Goal: Communication & Community: Answer question/provide support

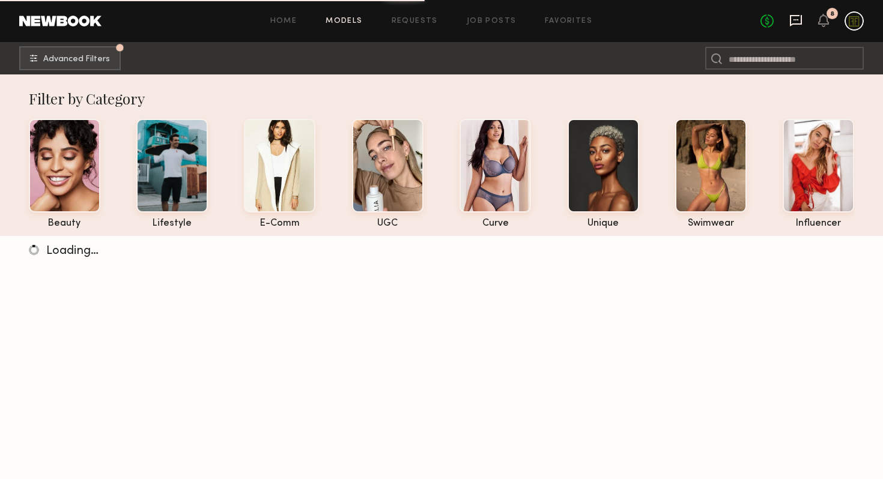
click at [802, 18] on icon at bounding box center [796, 20] width 12 height 11
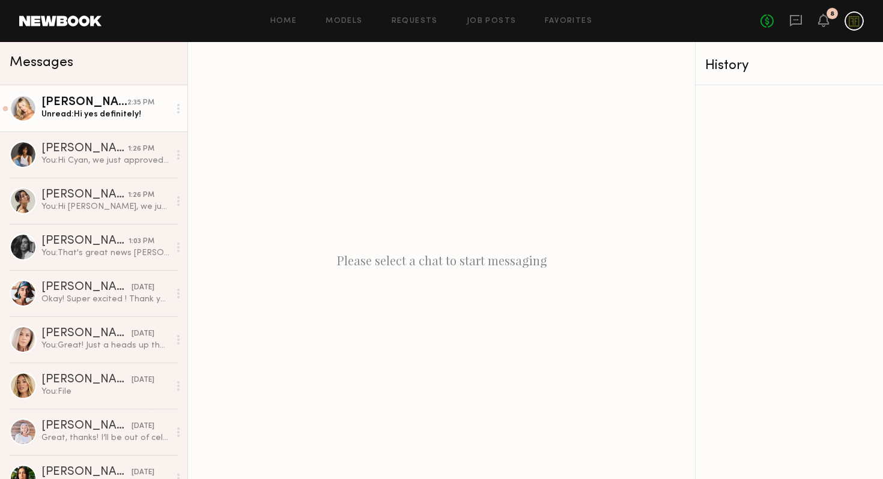
click at [89, 118] on div "Unread: Hi yes definitely!" at bounding box center [105, 114] width 128 height 11
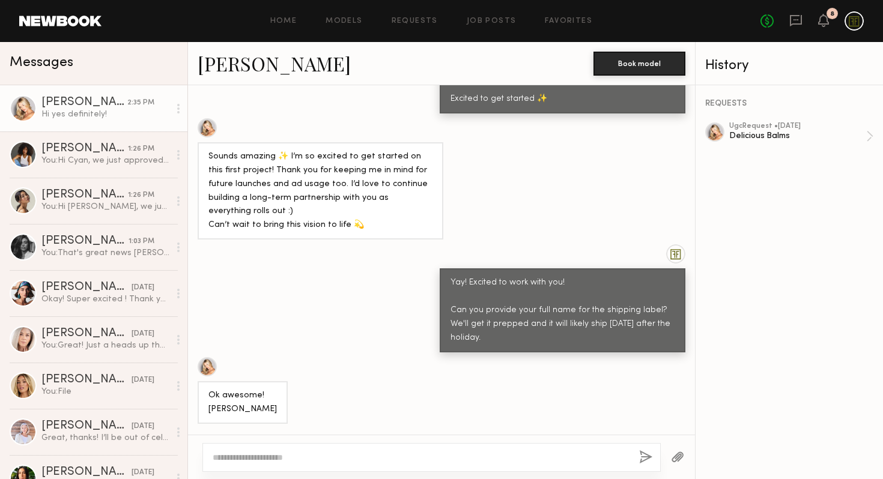
scroll to position [2051, 0]
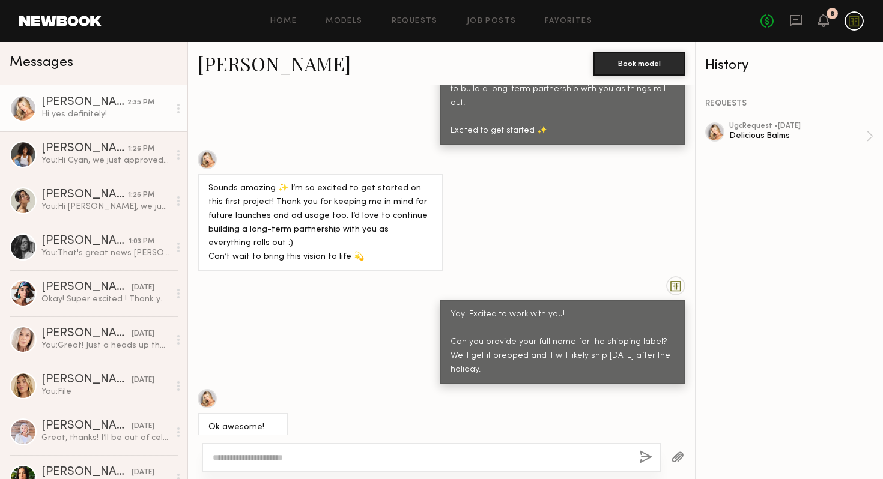
drag, startPoint x: 274, startPoint y: 334, endPoint x: 209, endPoint y: 333, distance: 64.9
click at [209, 413] on div "Ok awesome! [PERSON_NAME]" at bounding box center [243, 434] width 90 height 43
copy div "[PERSON_NAME]"
click at [407, 389] on div "Ok awesome! [PERSON_NAME]" at bounding box center [441, 422] width 507 height 67
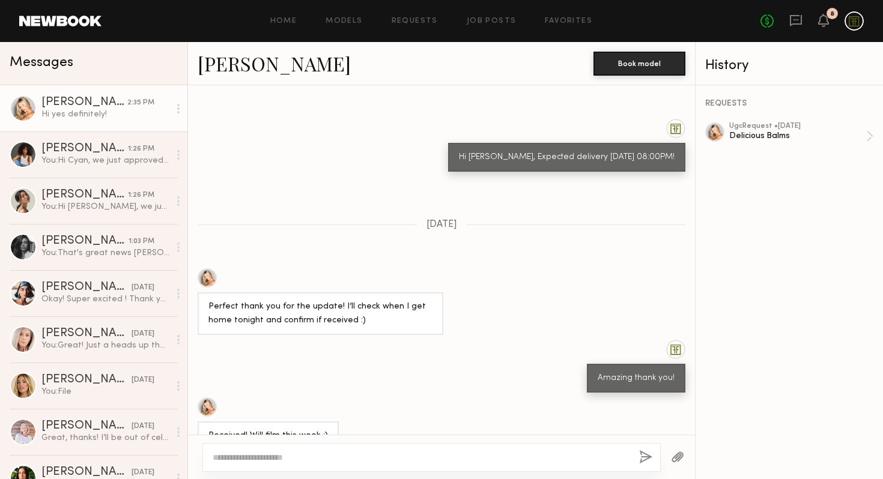
scroll to position [3160, 0]
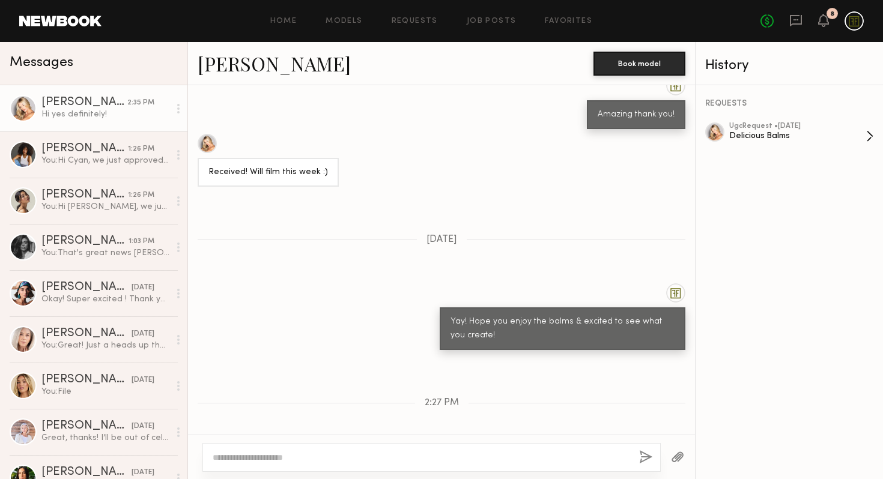
click at [780, 132] on div "Delicious Balms" at bounding box center [797, 135] width 137 height 11
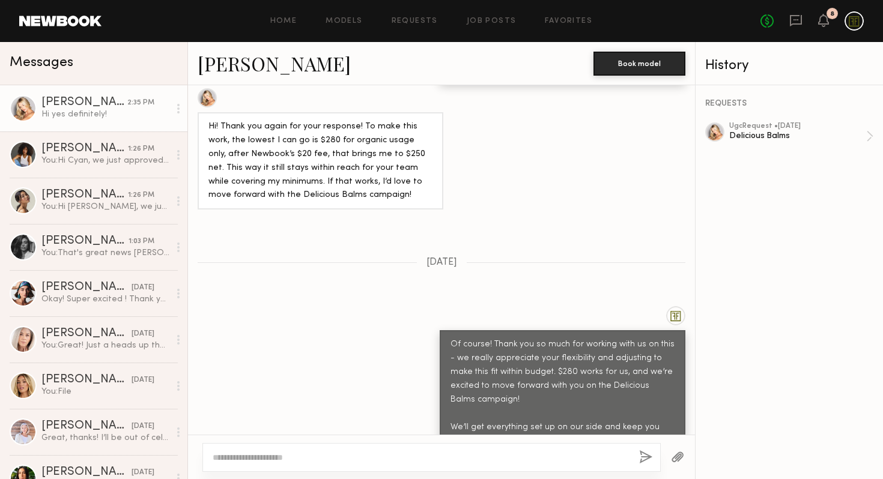
scroll to position [1080, 0]
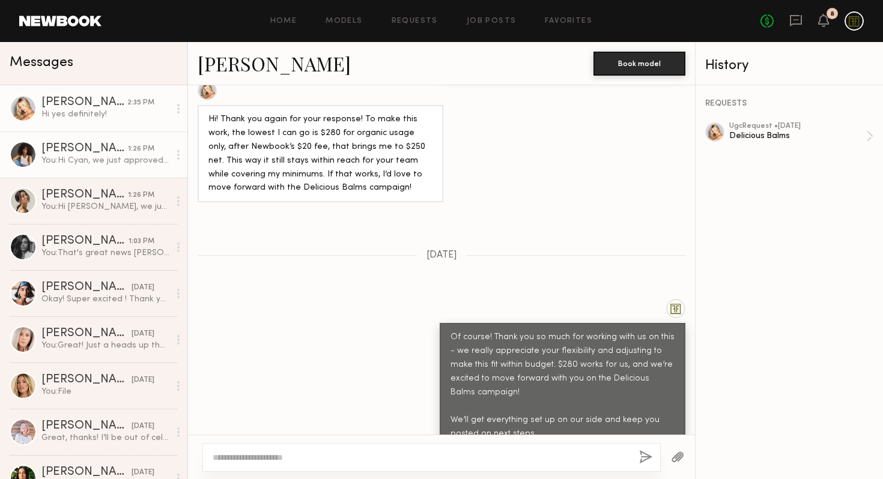
click at [79, 146] on div "[PERSON_NAME]" at bounding box center [84, 149] width 86 height 12
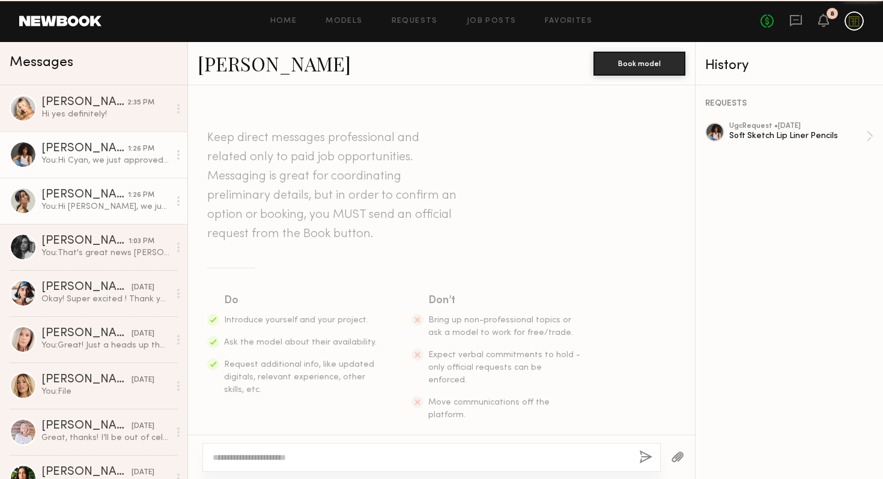
scroll to position [197, 0]
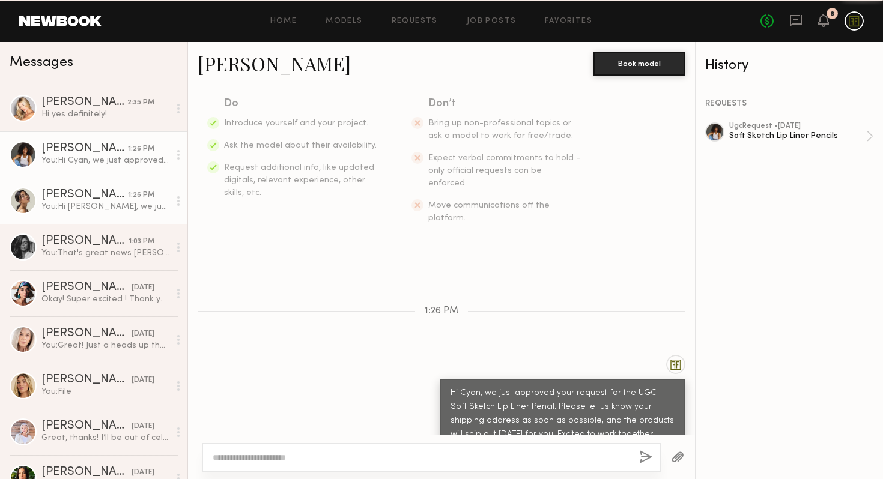
click at [74, 192] on div "[PERSON_NAME]" at bounding box center [84, 195] width 86 height 12
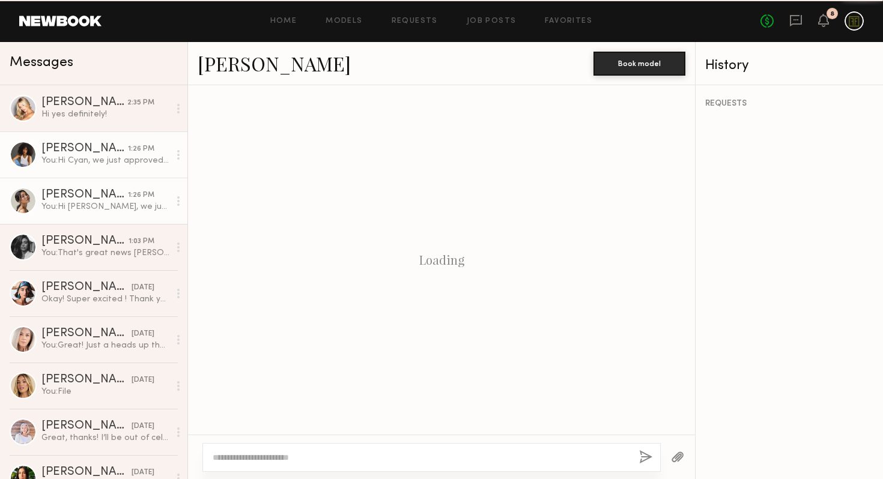
scroll to position [197, 0]
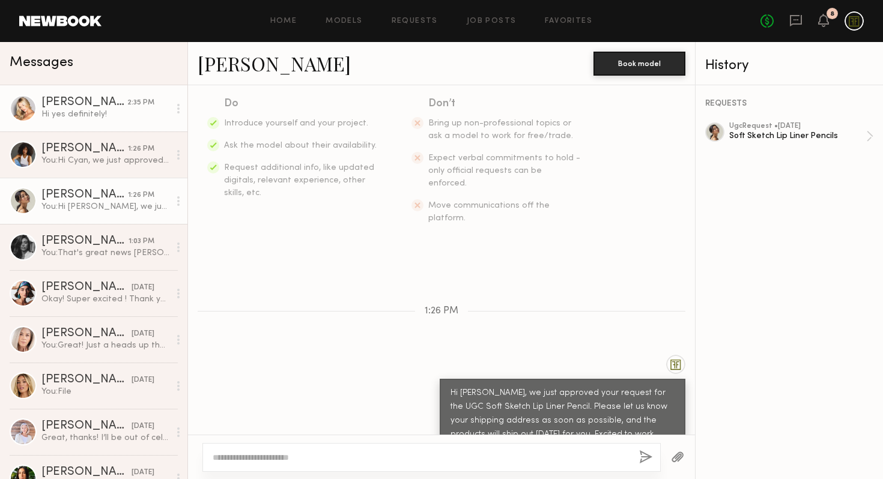
click at [86, 118] on div "Hi yes definitely!" at bounding box center [105, 114] width 128 height 11
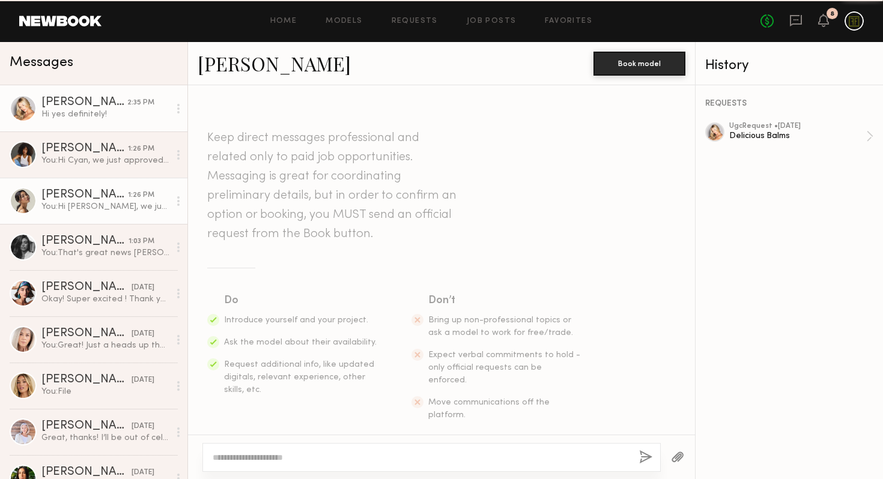
scroll to position [3160, 0]
